Goal: Communication & Community: Participate in discussion

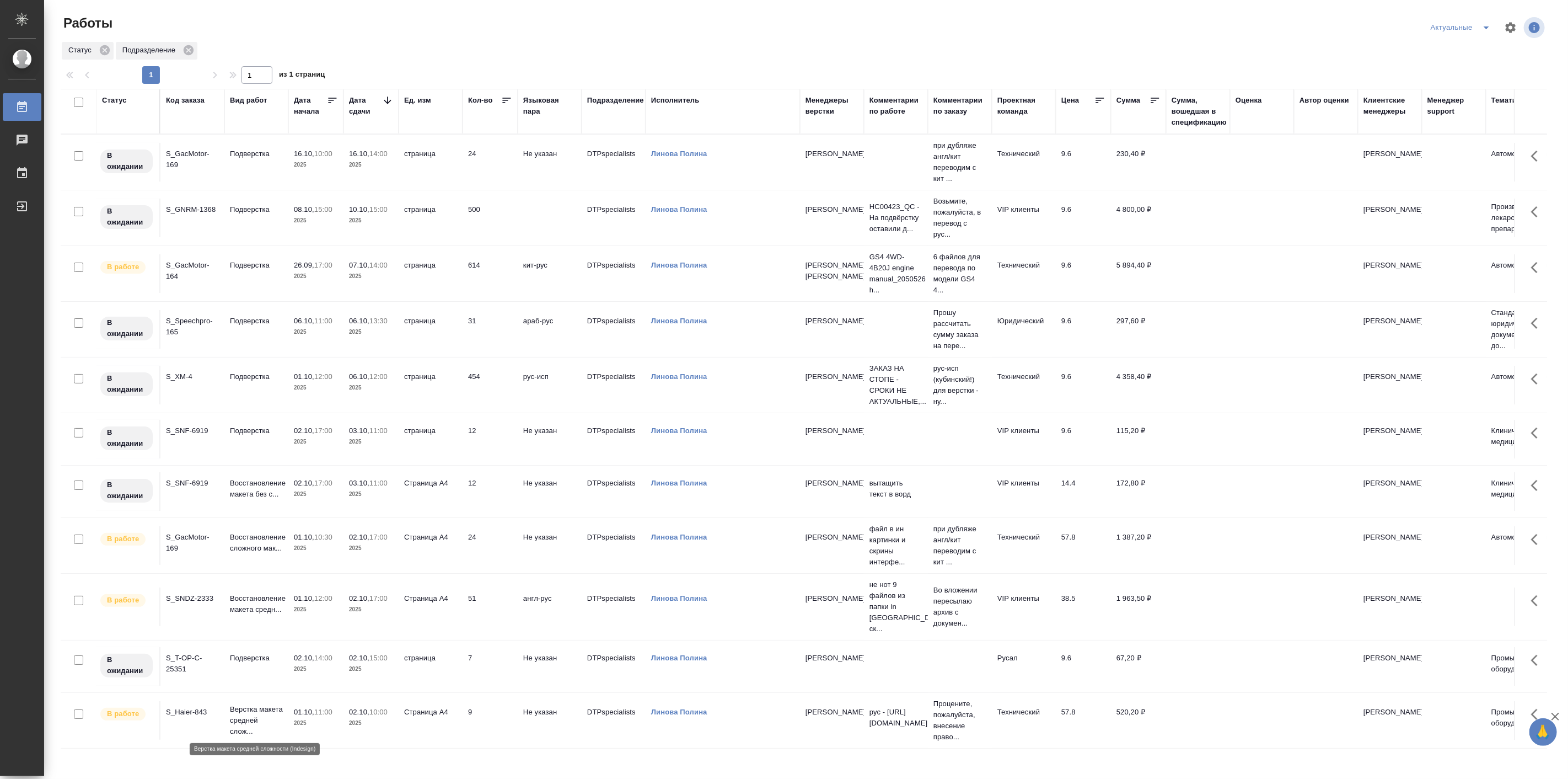
scroll to position [8, 0]
drag, startPoint x: 249, startPoint y: 709, endPoint x: 241, endPoint y: 704, distance: 9.4
click at [241, 704] on p "Верстка макета средней слож..." at bounding box center [257, 720] width 53 height 33
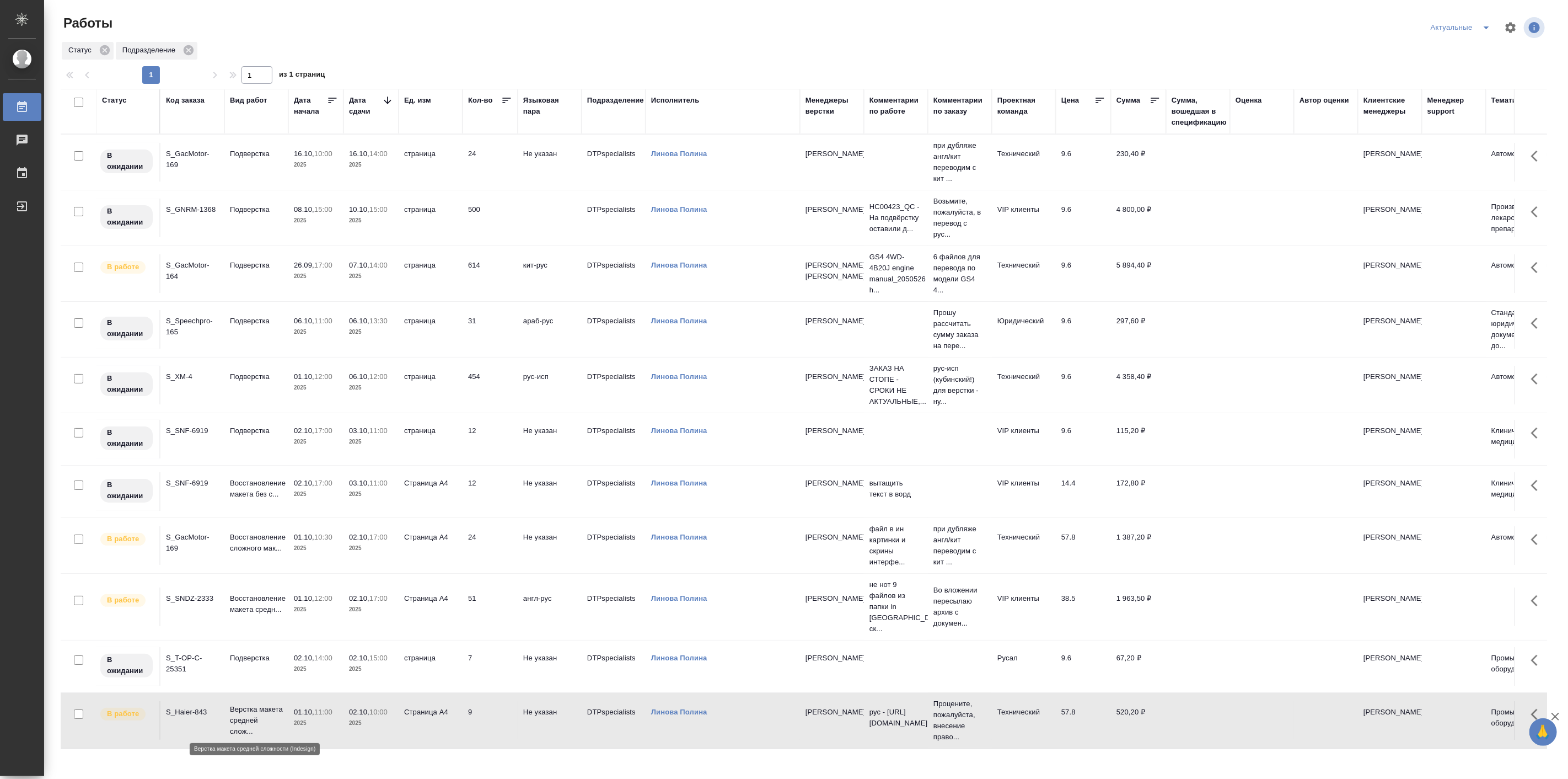
click at [241, 704] on p "Верстка макета средней слож..." at bounding box center [257, 720] width 53 height 33
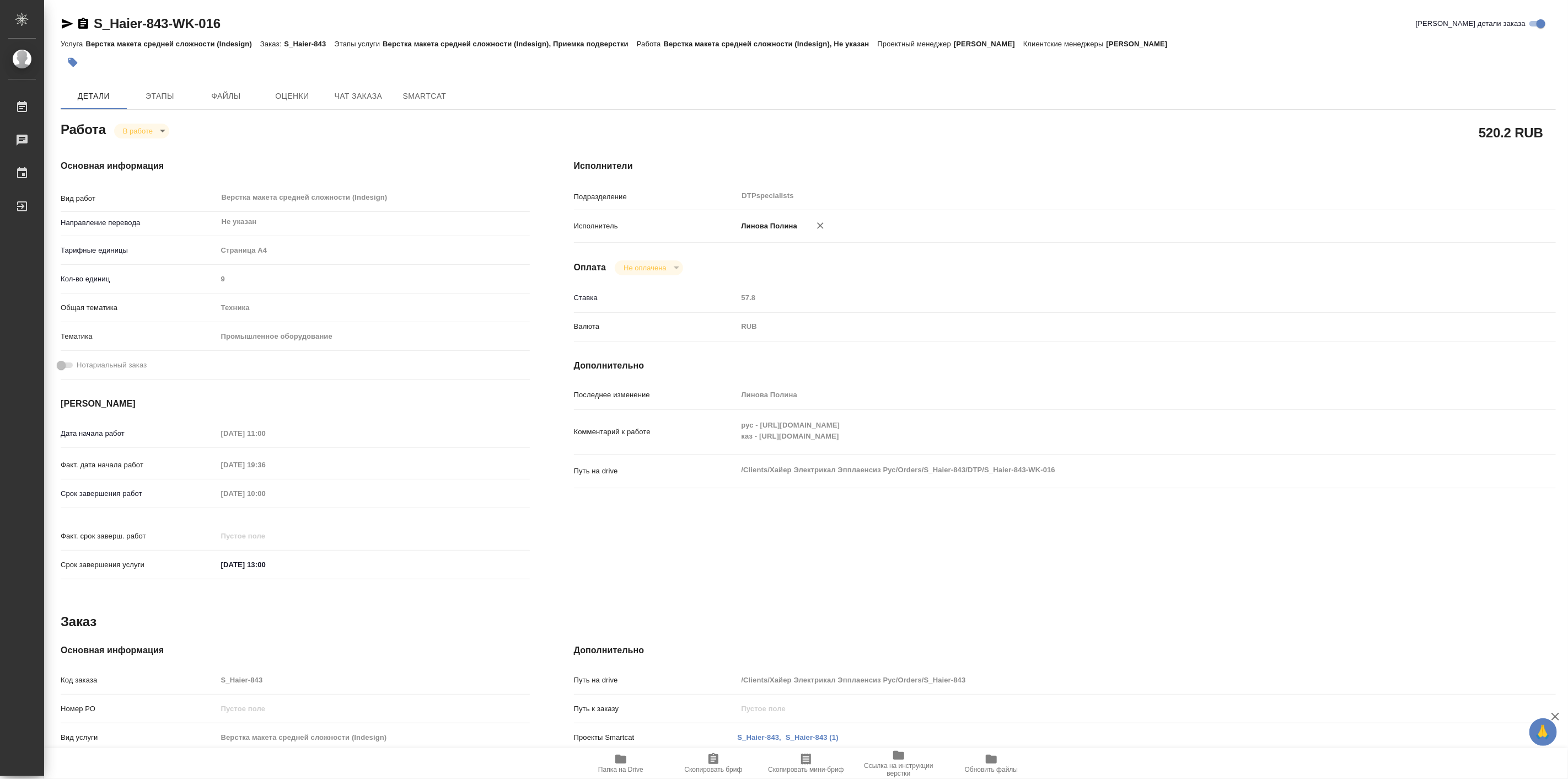
type textarea "x"
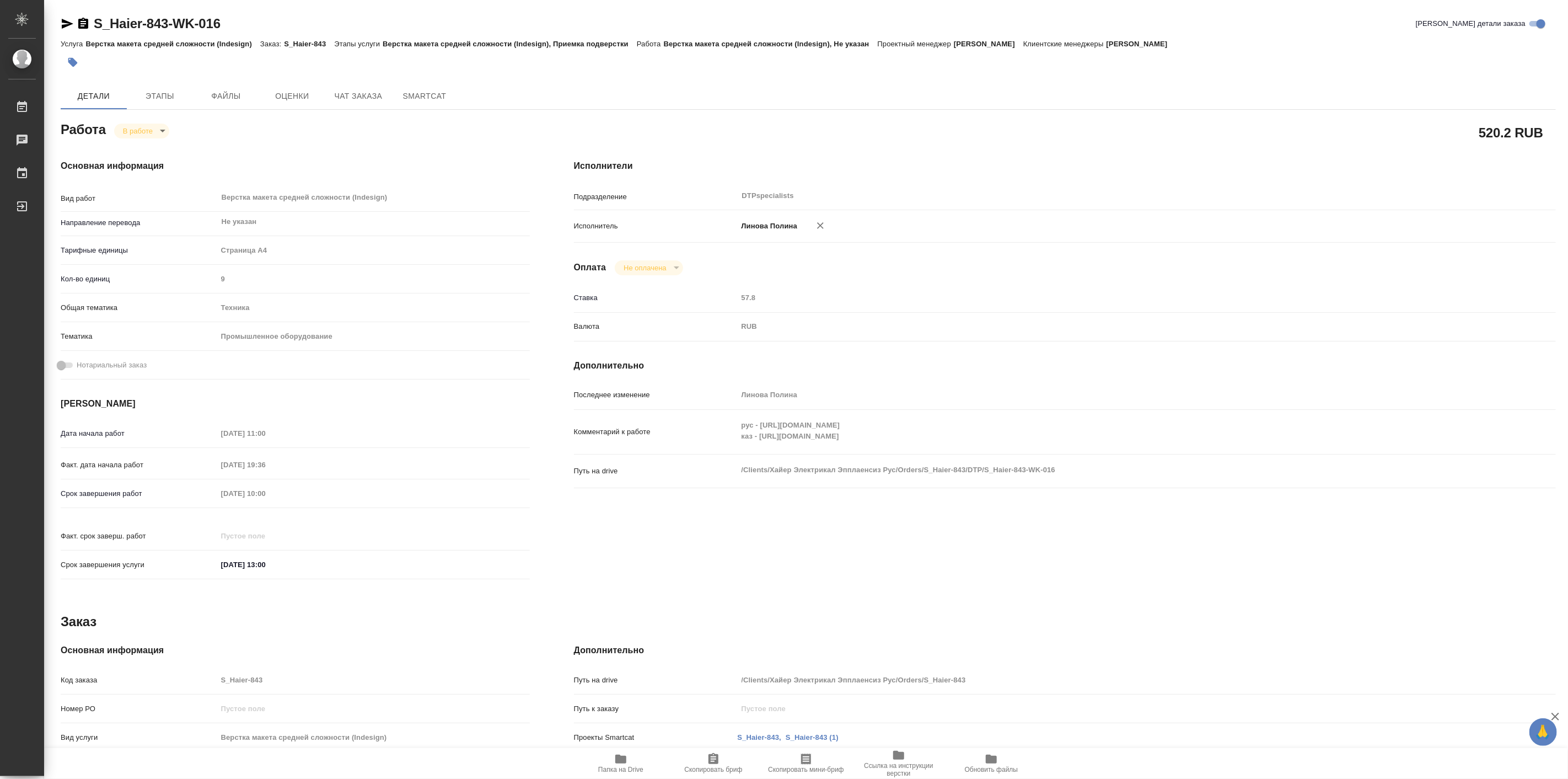
type textarea "x"
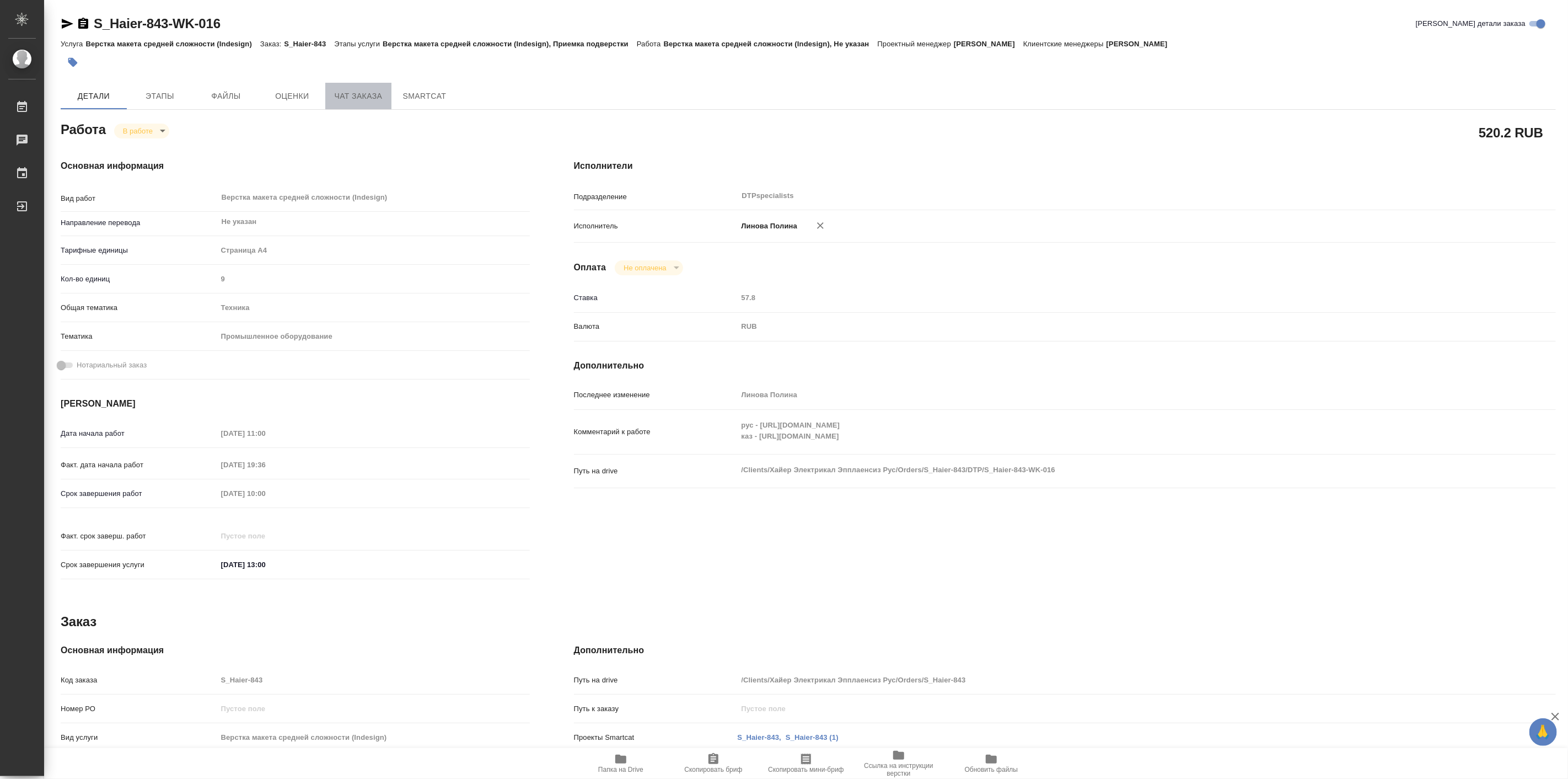
click at [359, 101] on span "Чат заказа" at bounding box center [358, 96] width 53 height 14
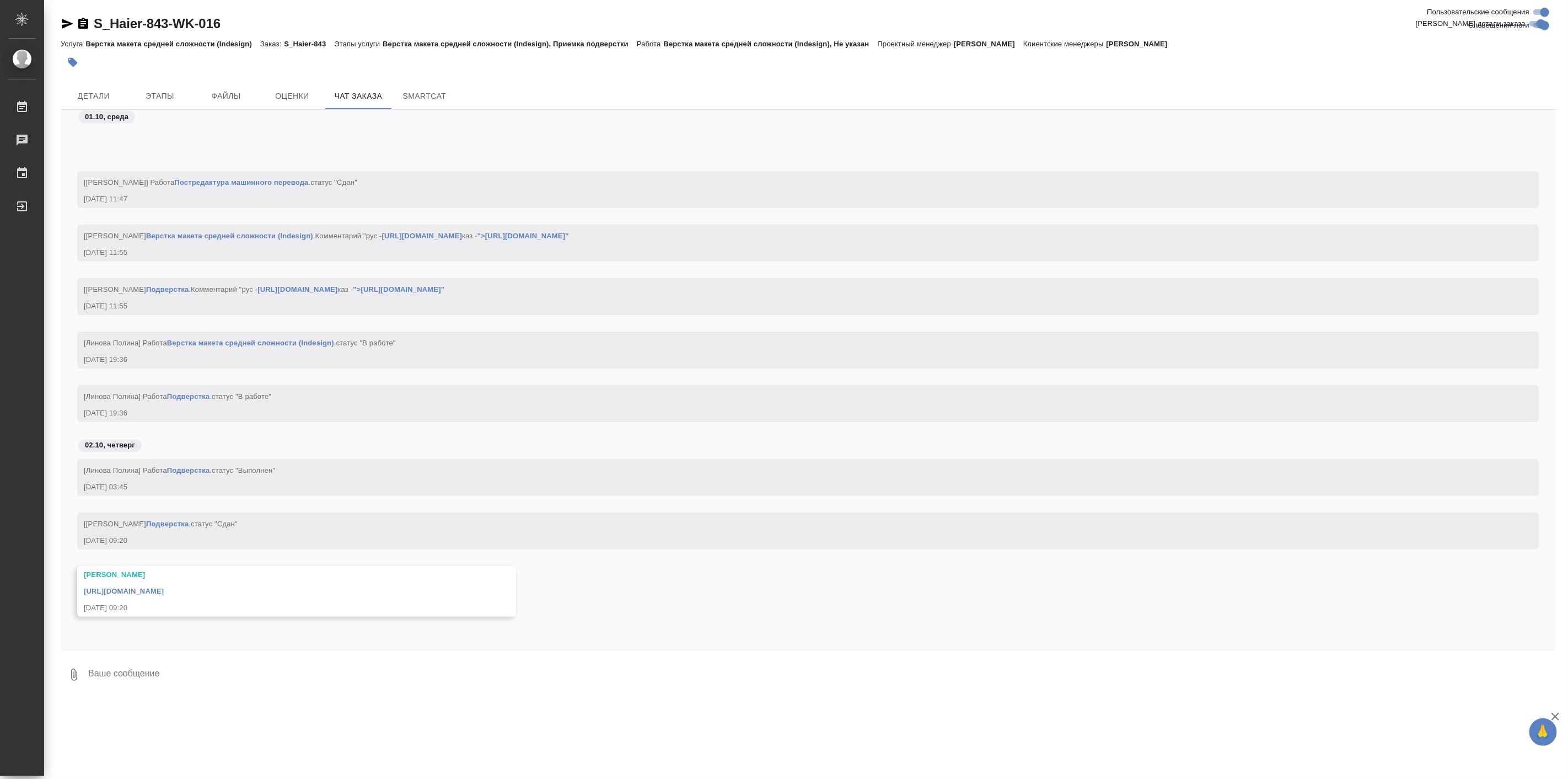
scroll to position [12373, 0]
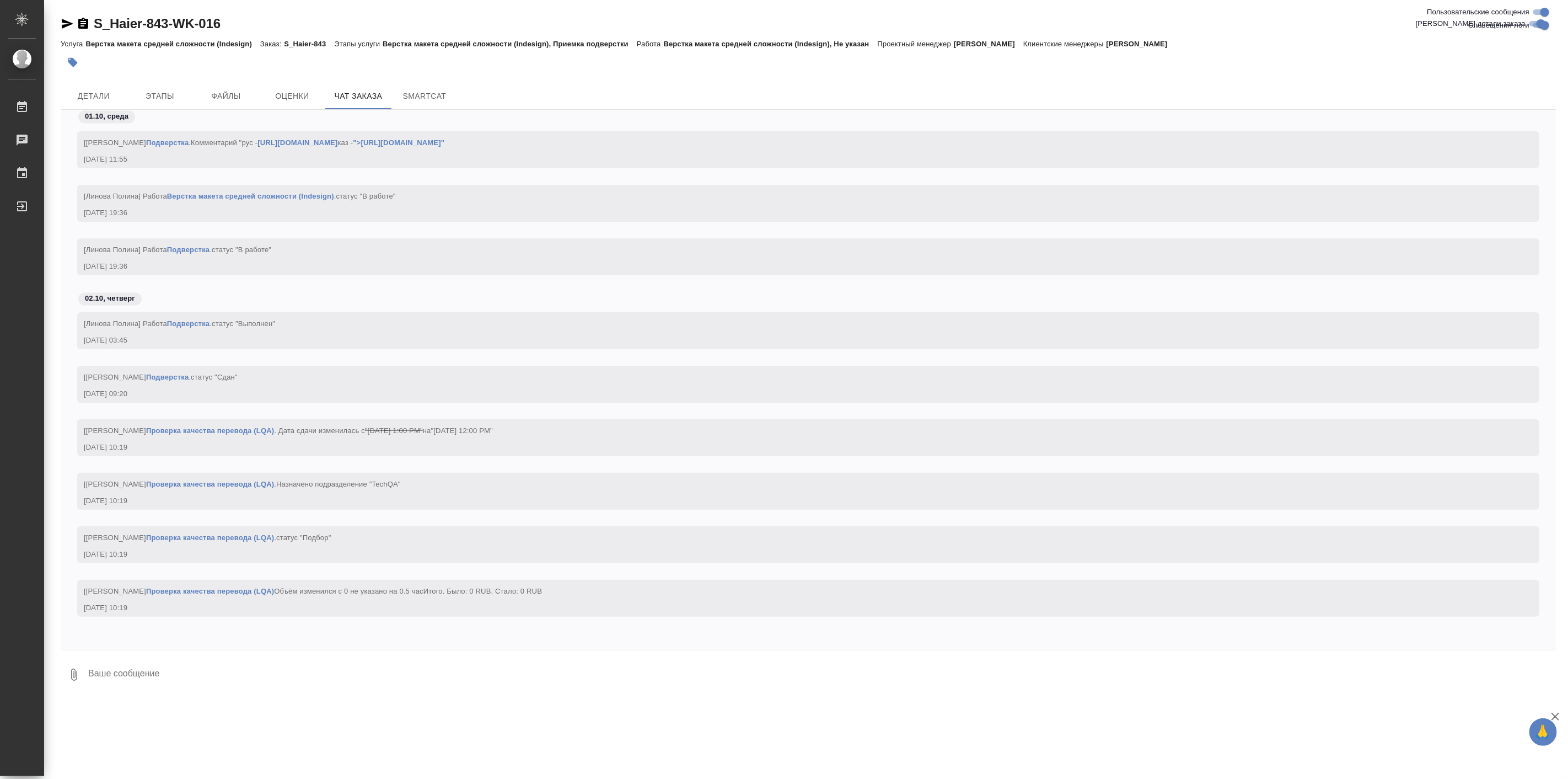
click at [618, 598] on div "[[PERSON_NAME] качества перевода (LQA) Объём изменился с 0 не указано на 0.5 ча…" at bounding box center [808, 598] width 1463 height 37
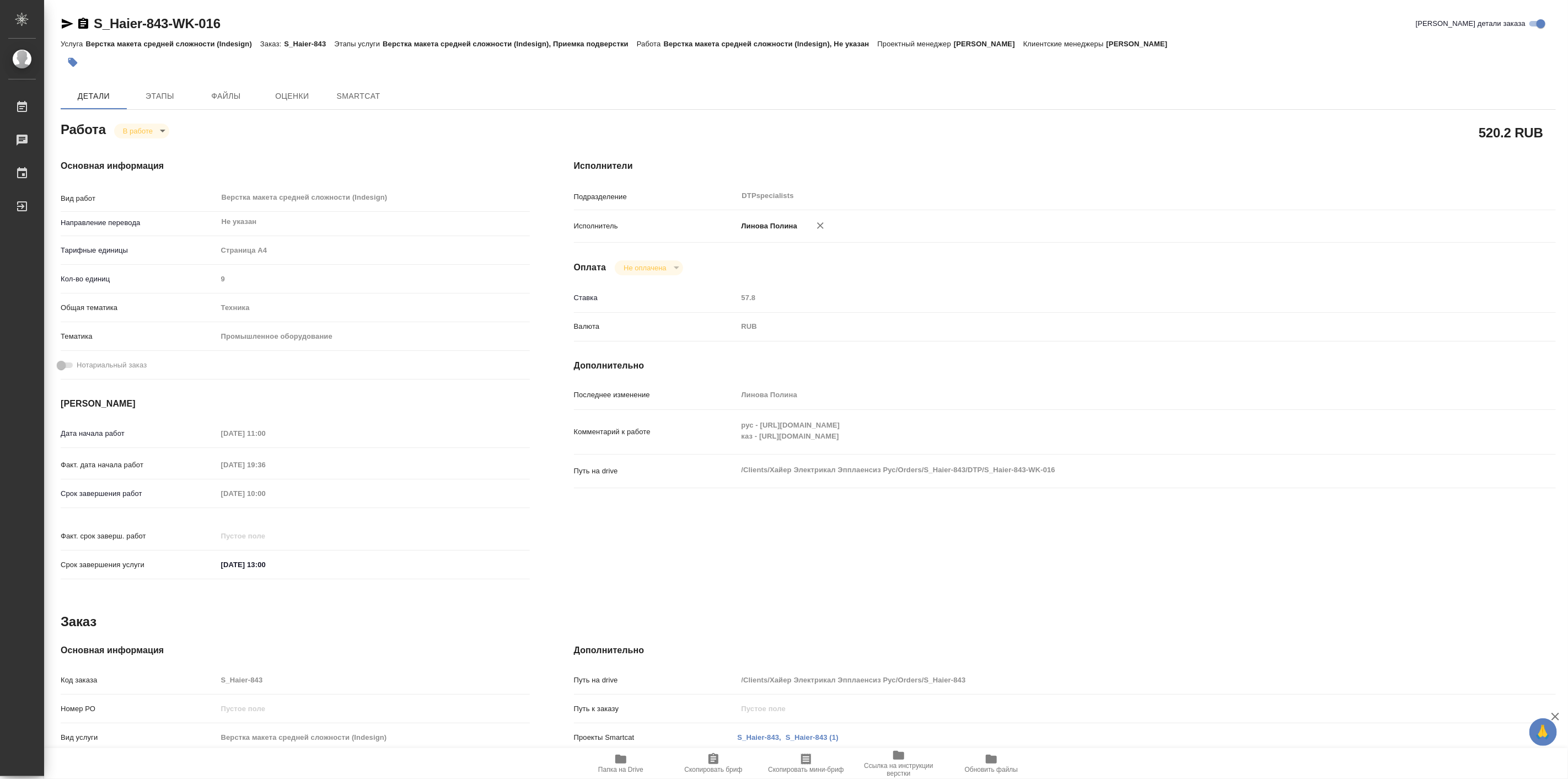
type textarea "x"
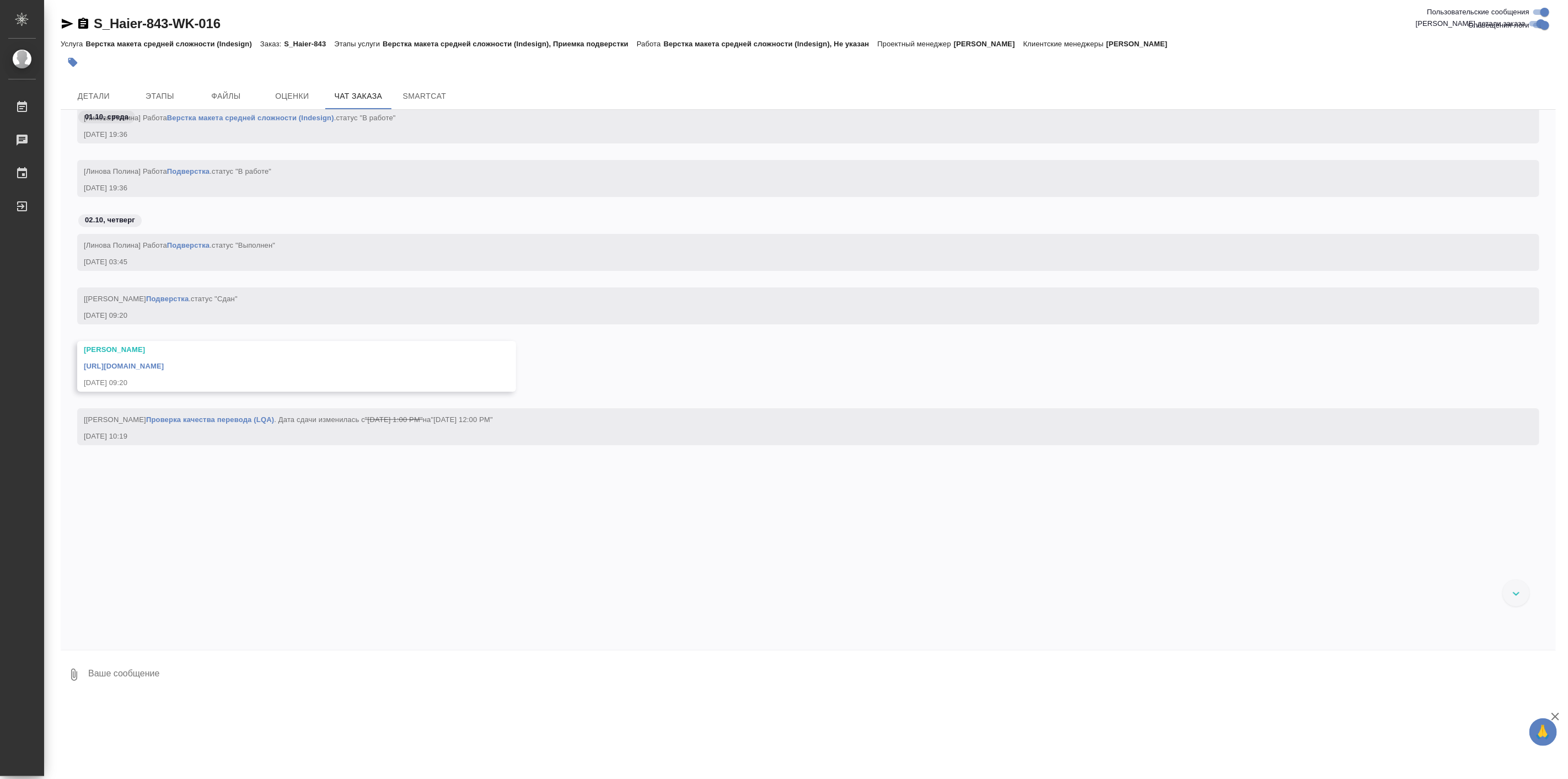
scroll to position [12328, 0]
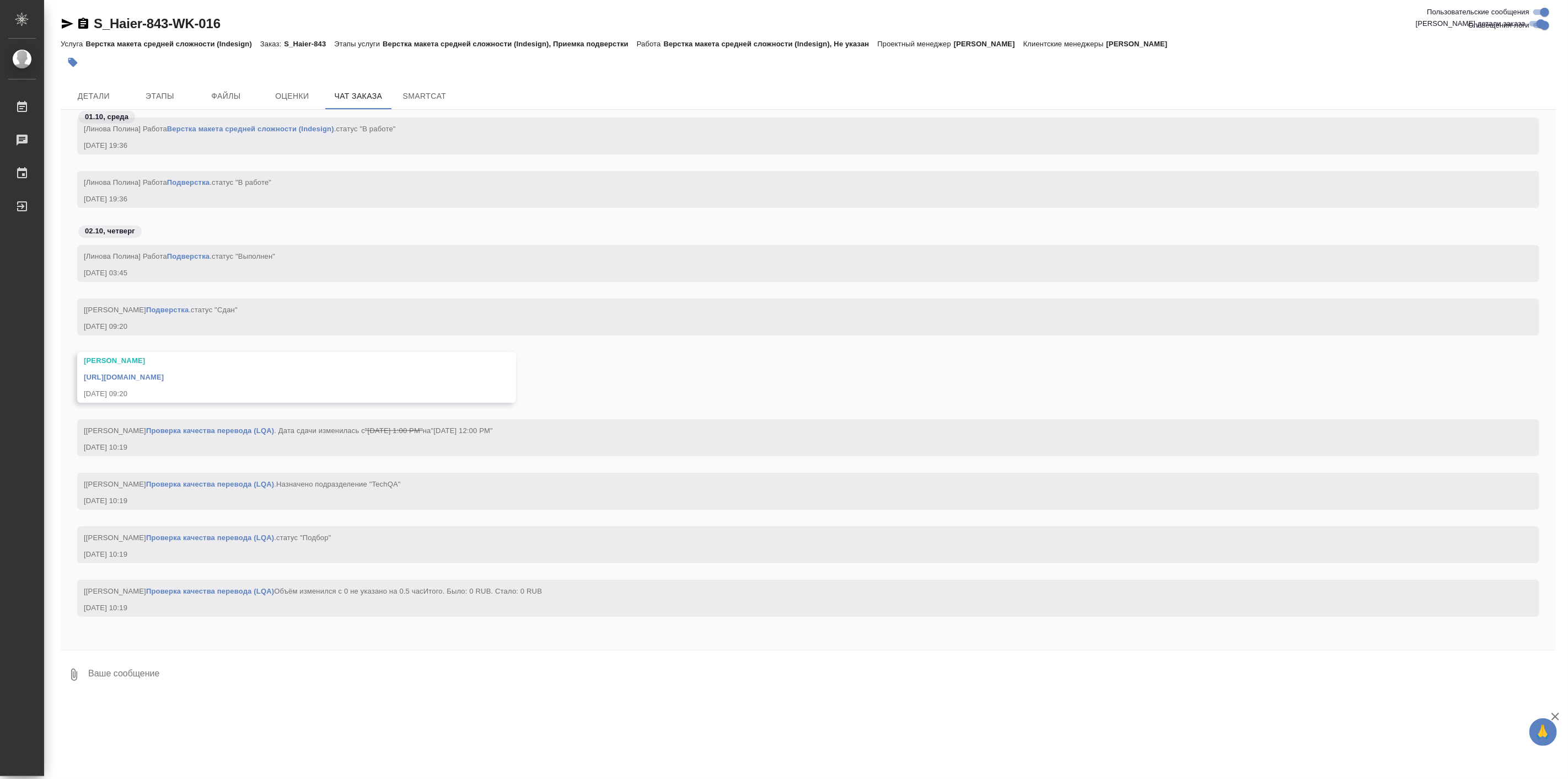
click at [1169, 72] on div at bounding box center [808, 62] width 1496 height 24
